Goal: Task Accomplishment & Management: Manage account settings

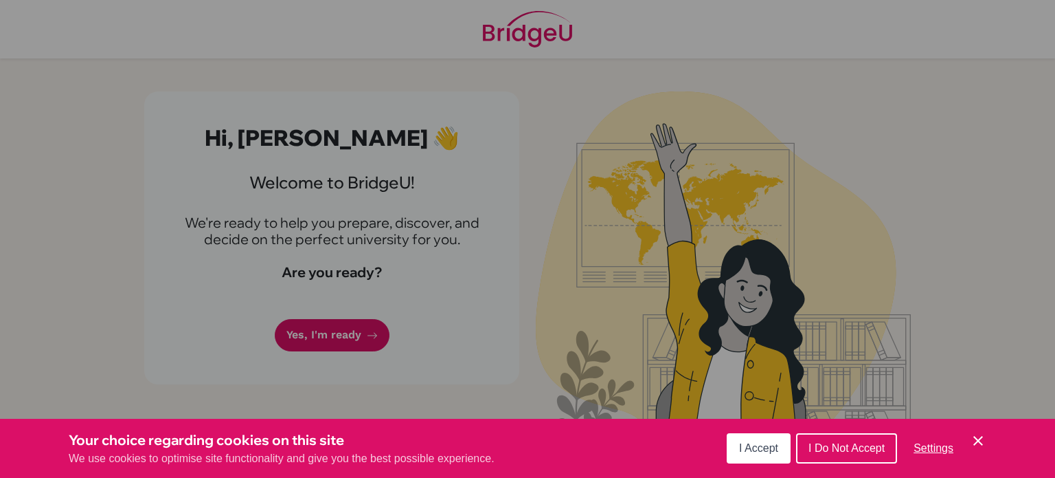
click at [749, 456] on button "I Accept" at bounding box center [759, 448] width 64 height 30
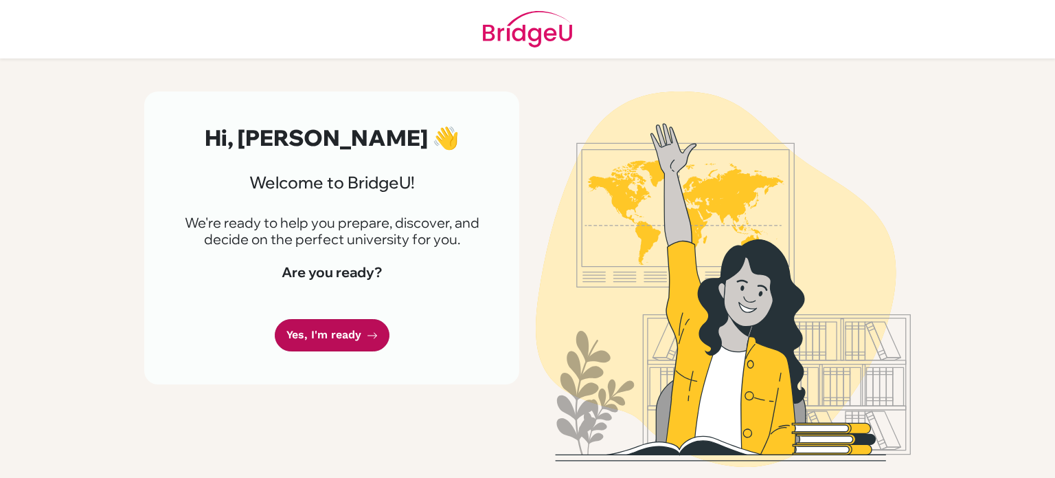
click at [372, 339] on icon at bounding box center [372, 335] width 11 height 11
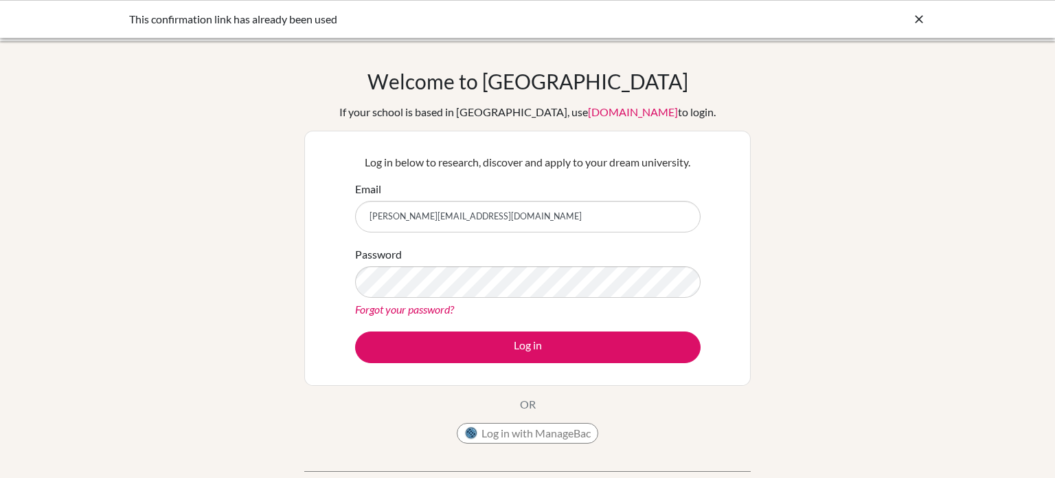
type input "[PERSON_NAME][EMAIL_ADDRESS][DOMAIN_NAME]"
click at [355, 331] on button "Log in" at bounding box center [528, 347] width 346 height 32
click at [417, 313] on link "Forgot your password?" at bounding box center [404, 308] width 99 height 13
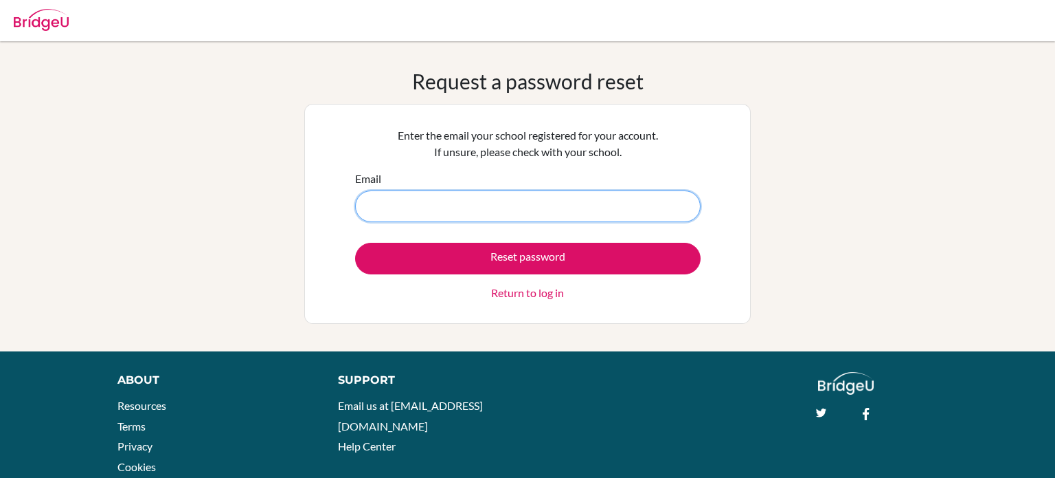
click at [465, 210] on input "Email" at bounding box center [528, 206] width 346 height 32
type input "maria.ahmedsaeed@summitschool.ae"
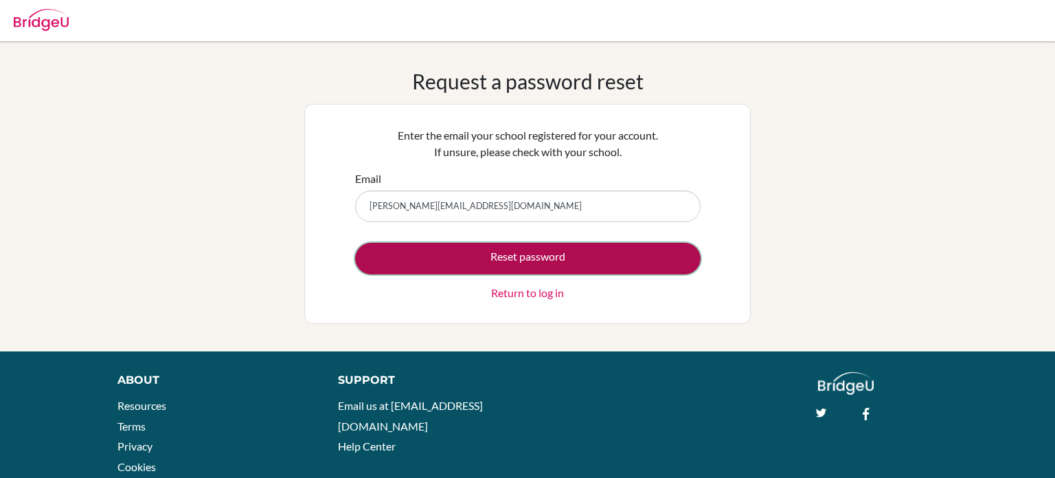
click at [483, 256] on button "Reset password" at bounding box center [528, 259] width 346 height 32
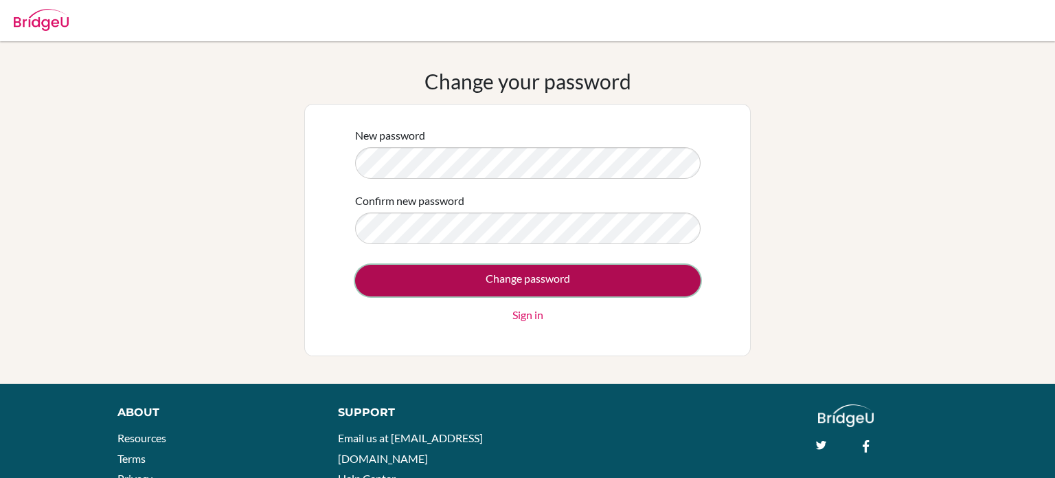
click at [483, 280] on input "Change password" at bounding box center [528, 281] width 346 height 32
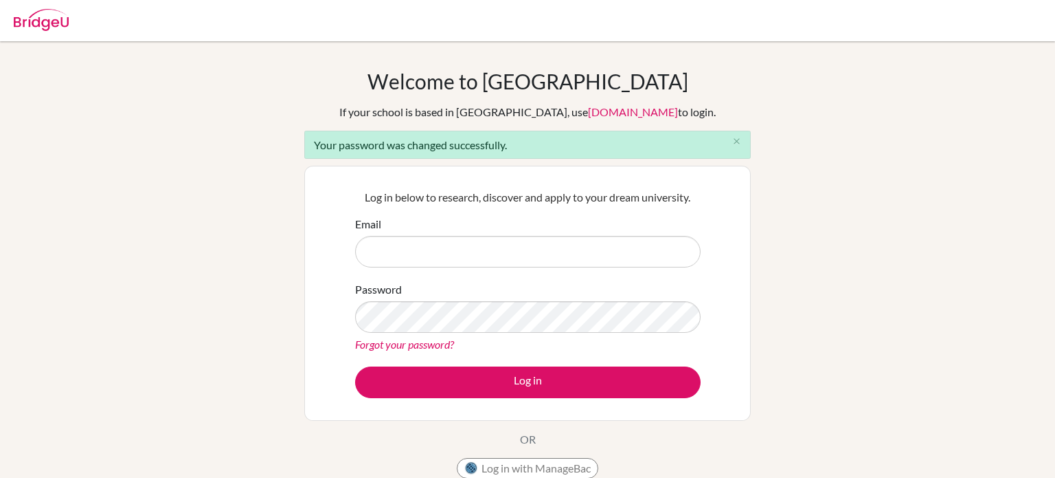
type input "M"
click at [537, 262] on input "M" at bounding box center [528, 252] width 346 height 32
click at [517, 246] on input "Email" at bounding box center [528, 252] width 346 height 32
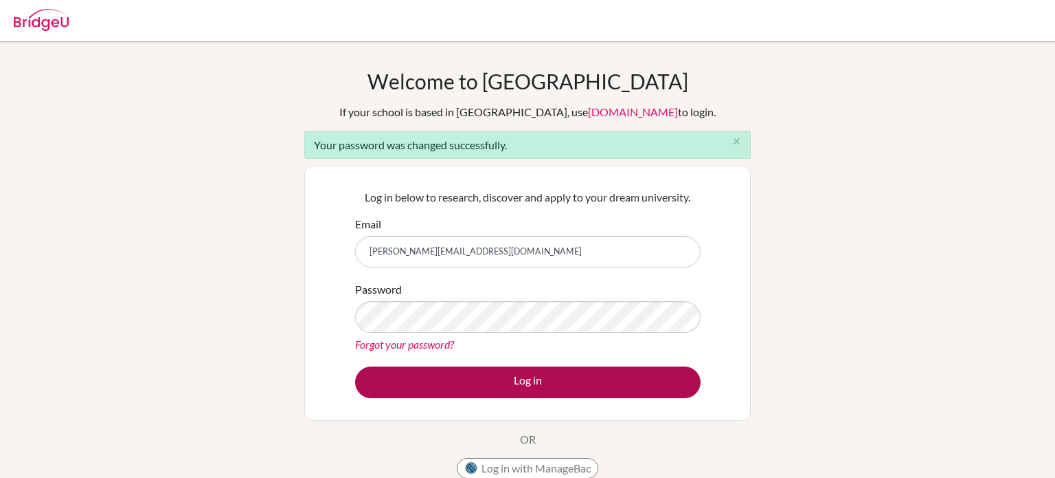
type input "[PERSON_NAME][EMAIL_ADDRESS][DOMAIN_NAME]"
click at [518, 370] on button "Log in" at bounding box center [528, 382] width 346 height 32
